Goal: Transaction & Acquisition: Purchase product/service

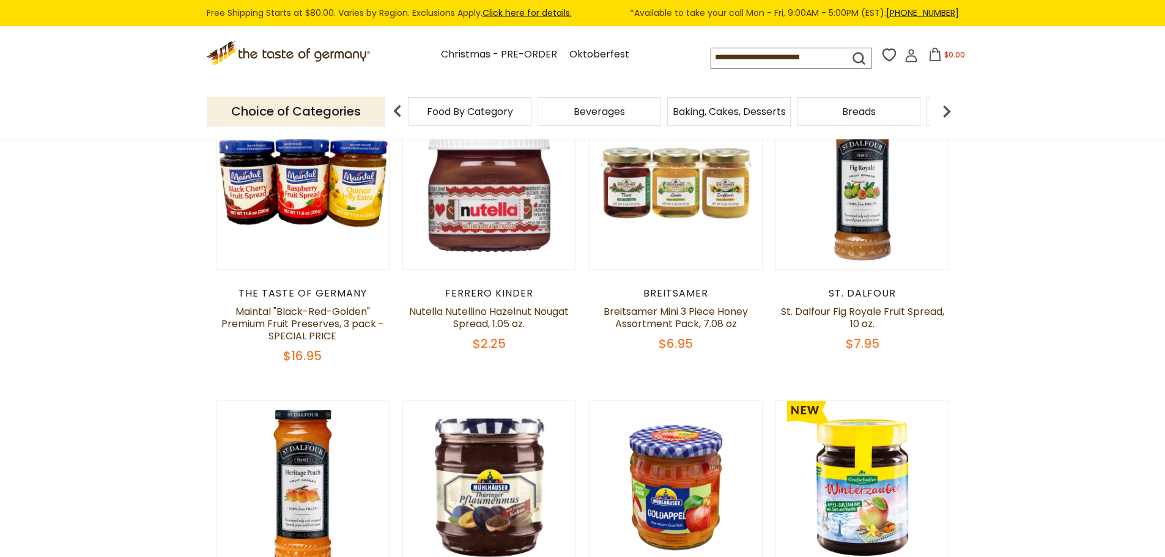
scroll to position [428, 0]
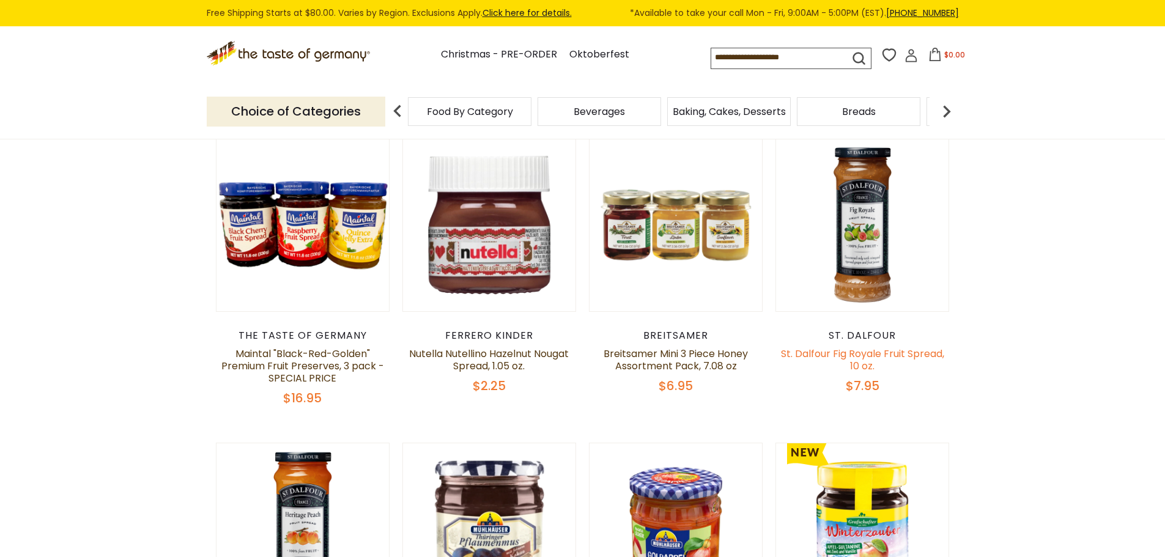
click at [869, 357] on link "St. Dalfour Fig Royale Fruit Spread, 10 oz." at bounding box center [862, 360] width 163 height 26
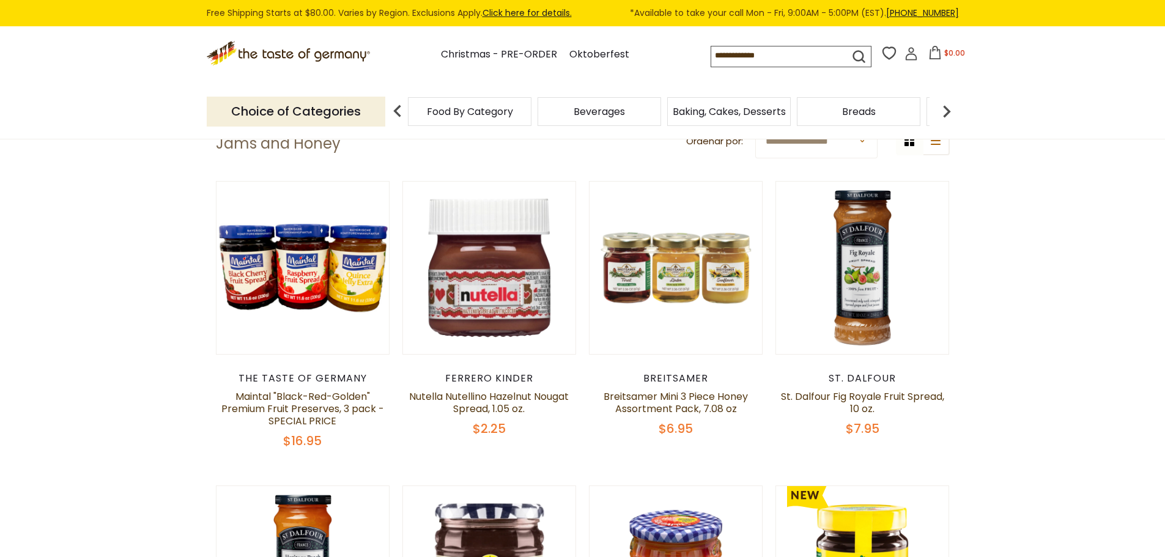
scroll to position [428, 0]
